Goal: Transaction & Acquisition: Purchase product/service

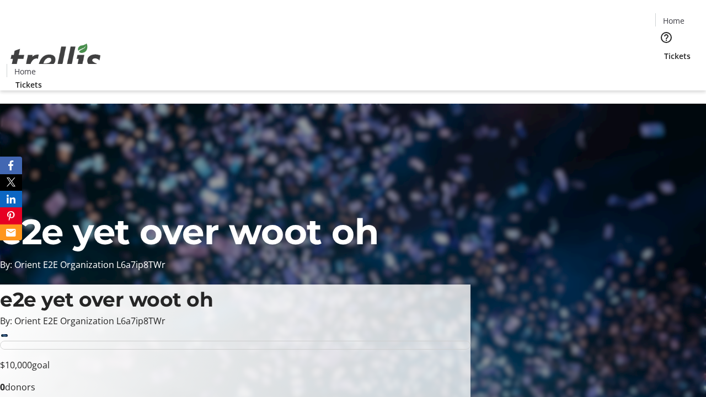
click at [664, 50] on span "Tickets" at bounding box center [677, 56] width 26 height 12
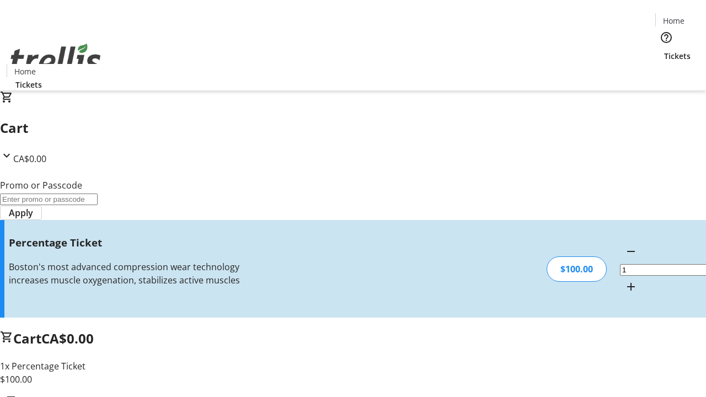
type input "FOO"
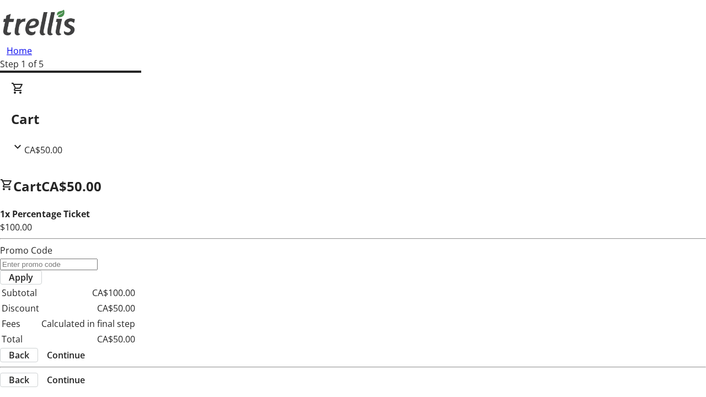
click at [85, 349] on span "Continue" at bounding box center [66, 355] width 38 height 13
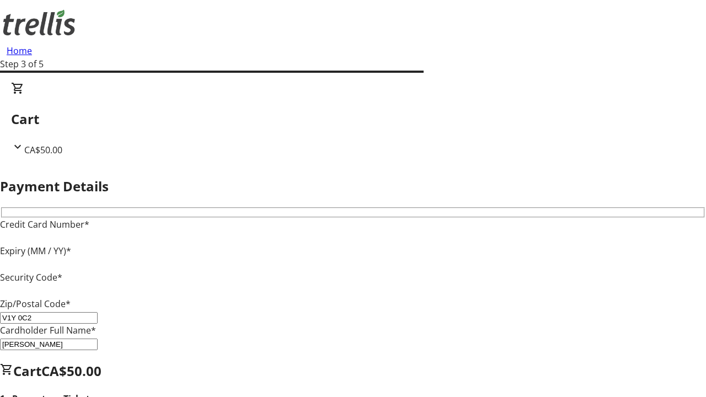
type input "V1Y 0C2"
